Goal: Task Accomplishment & Management: Use online tool/utility

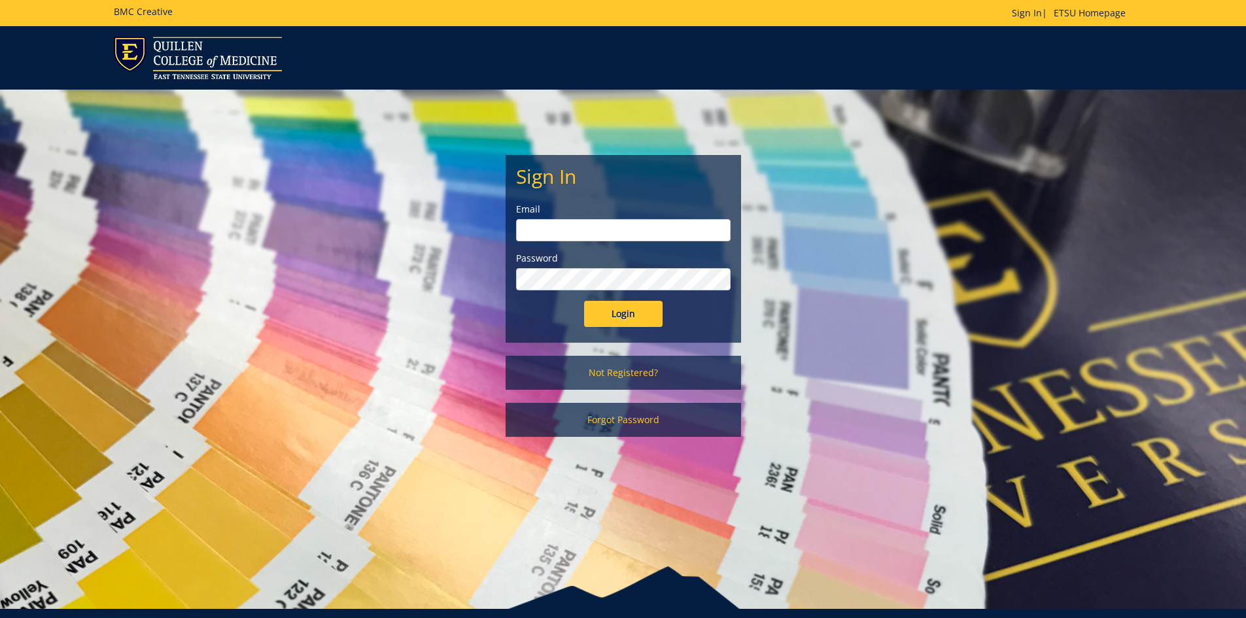
click at [600, 232] on input "email" at bounding box center [623, 230] width 215 height 22
type input "[EMAIL_ADDRESS][DOMAIN_NAME]"
click at [584, 301] on input "Login" at bounding box center [623, 314] width 78 height 26
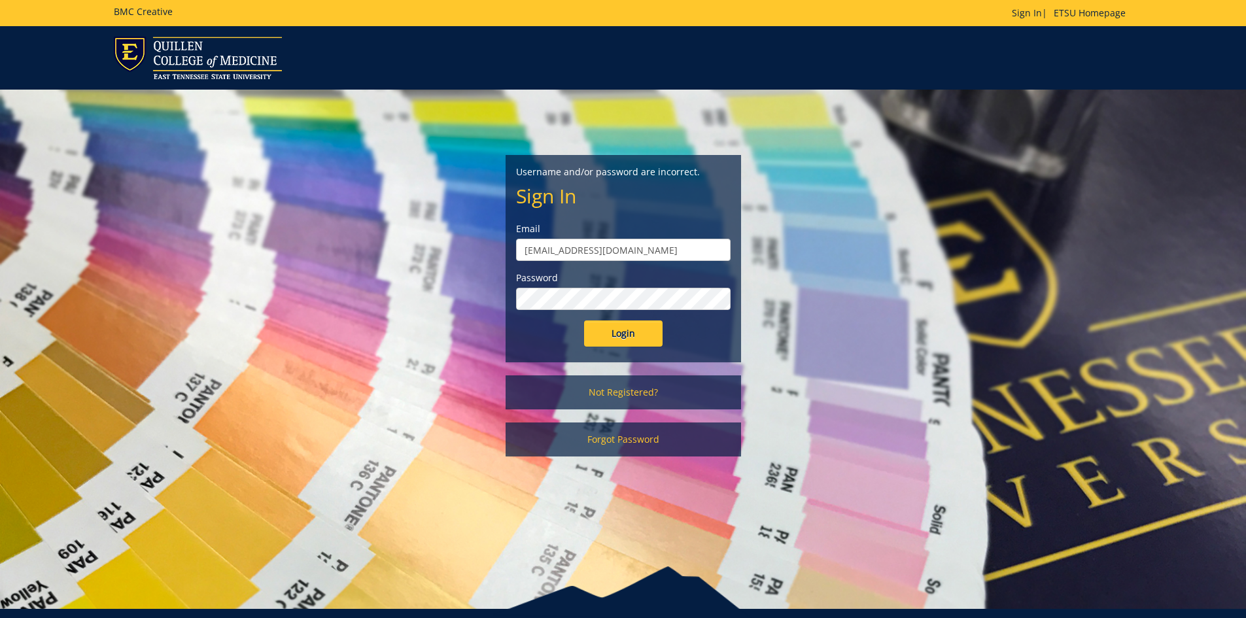
click at [584, 321] on input "Login" at bounding box center [623, 334] width 78 height 26
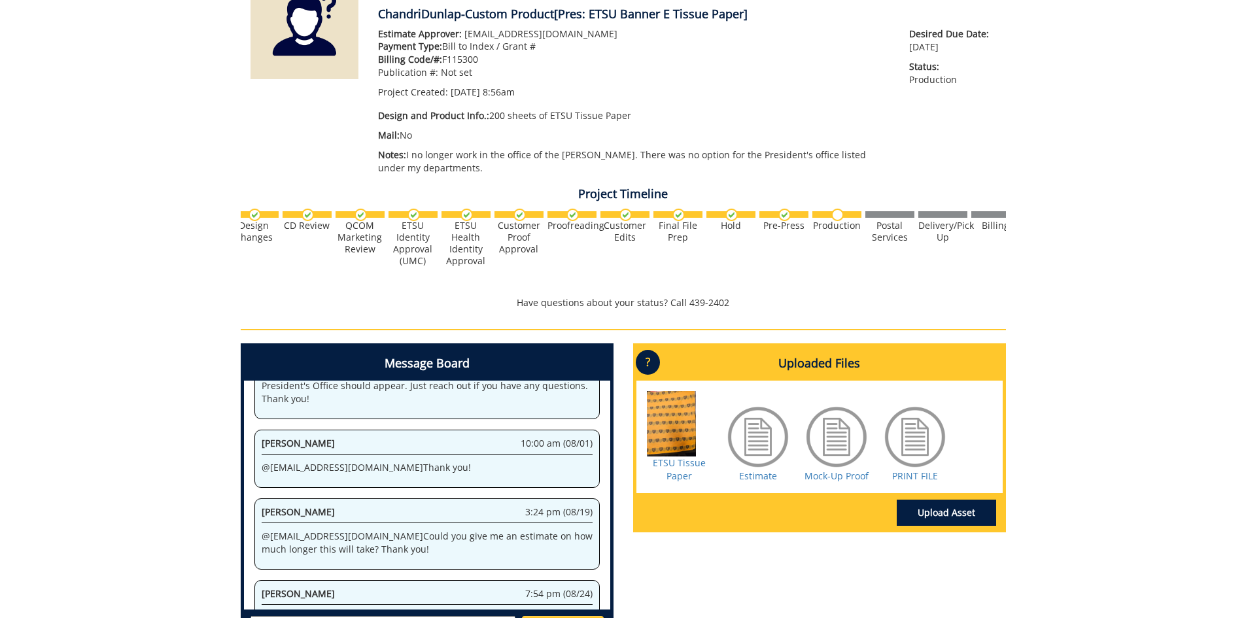
scroll to position [372, 0]
